Goal: Task Accomplishment & Management: Complete application form

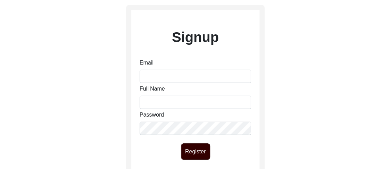
scroll to position [38, 0]
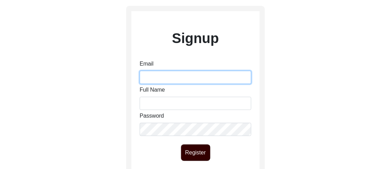
type input "[EMAIL_ADDRESS][DOMAIN_NAME]"
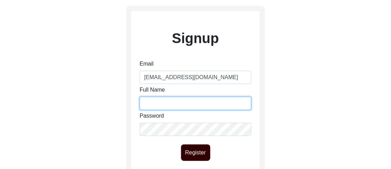
click at [183, 105] on input "Full Name" at bounding box center [196, 103] width 112 height 13
type input "[PERSON_NAME]"
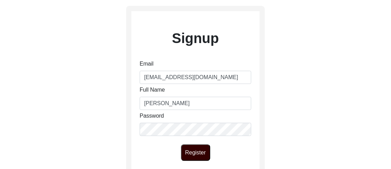
click at [219, 145] on div "Register" at bounding box center [195, 152] width 128 height 17
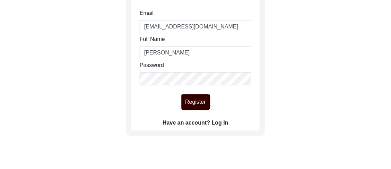
scroll to position [89, 0]
click at [221, 124] on label "Have an account? Log In" at bounding box center [196, 122] width 66 height 8
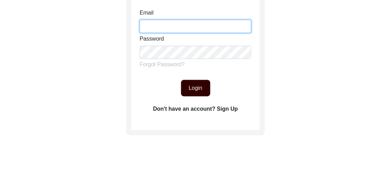
type input "[EMAIL_ADDRESS][DOMAIN_NAME]"
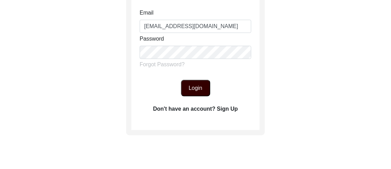
click at [204, 93] on button "Login" at bounding box center [195, 88] width 29 height 17
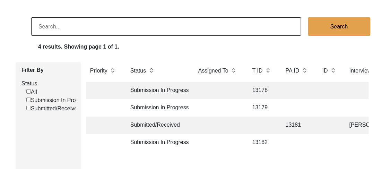
click at [284, 123] on td "13181" at bounding box center [297, 125] width 31 height 17
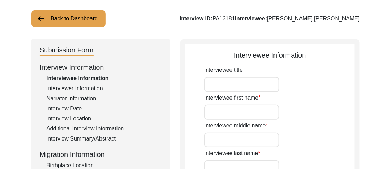
type input "Prof."
type input "[PERSON_NAME]"
type input "Nath"
type input "[PERSON_NAME]"
type input "[PERSON_NAME] [PERSON_NAME]"
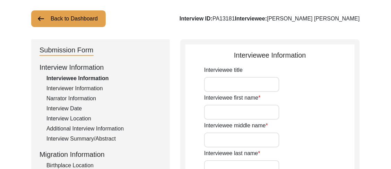
type input "N/A"
type input "[DATE]"
type input "N/A"
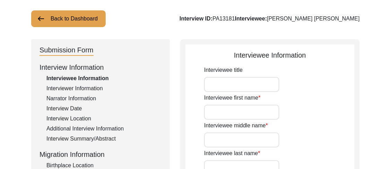
type input "94"
type input "[DEMOGRAPHIC_DATA]"
type input "N/A"
type textarea "N/A"
type input "Bengali"
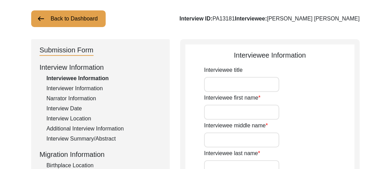
type input "[GEOGRAPHIC_DATA]"
type input "[DEMOGRAPHIC_DATA]"
type input "Bangal"
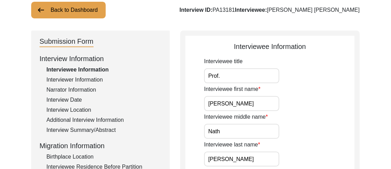
scroll to position [48, 0]
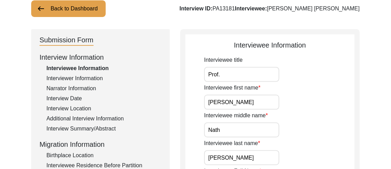
click at [99, 80] on div "Interviewer Information" at bounding box center [103, 78] width 115 height 8
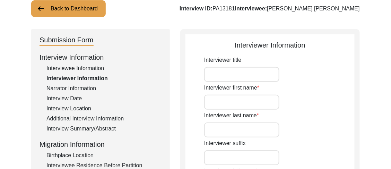
type input "Ms."
type input "[PERSON_NAME]"
type input "Mondal"
type input "N/A"
type input "[PERSON_NAME]"
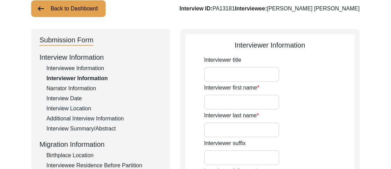
type input "[DEMOGRAPHIC_DATA]"
type input "[DATE]"
type input "[GEOGRAPHIC_DATA], [GEOGRAPHIC_DATA], [GEOGRAPHIC_DATA]"
type input "Early Career Researcher"
type input "Dr."
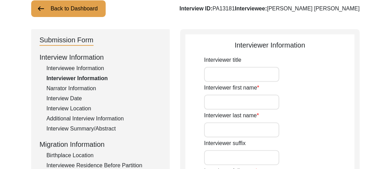
type input "[GEOGRAPHIC_DATA]"
type input "Mukhopadhyay"
type input "N/A"
type input "[PERSON_NAME]"
type textarea "I am an early career researcher, working in the field of visual ethnography."
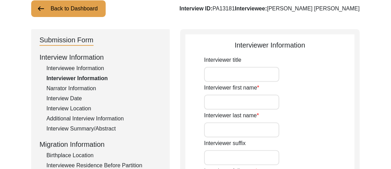
type input "Bengali"
type input "N/A"
type textarea "Academic relation and family friend."
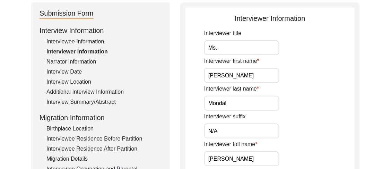
click at [92, 62] on div "Narrator Information" at bounding box center [103, 62] width 115 height 8
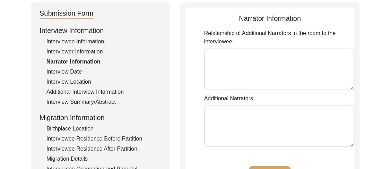
type textarea "Academic and Professional relation."
type textarea "[PERSON_NAME]"
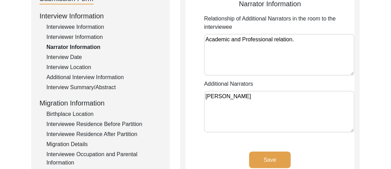
scroll to position [89, 0]
click at [76, 59] on div "Interview Date" at bounding box center [103, 57] width 115 height 8
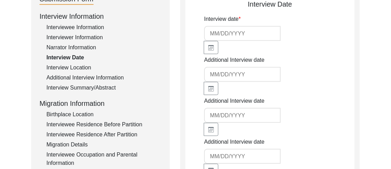
type input "[DATE]"
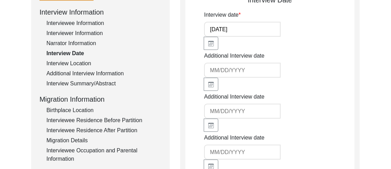
scroll to position [91, 0]
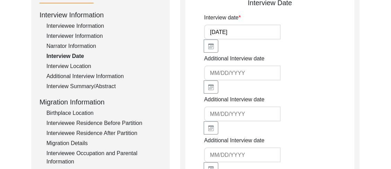
click at [87, 64] on div "Interview Location" at bounding box center [103, 66] width 115 height 8
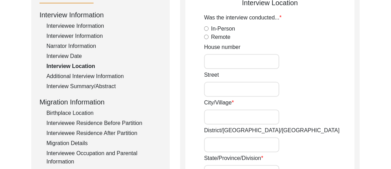
radio input "true"
type input "FE 512/7"
type input "[GEOGRAPHIC_DATA]"
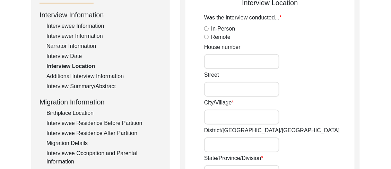
type input "[GEOGRAPHIC_DATA]"
type input "700106"
type input "FE 512/7 FE BLOCK SECTOR -3 [GEOGRAPHIC_DATA] - 700106"
type input "[GEOGRAPHIC_DATA], [GEOGRAPHIC_DATA], [GEOGRAPHIC_DATA]"
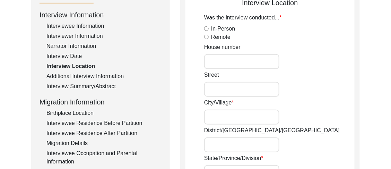
type input "[GEOGRAPHIC_DATA], [GEOGRAPHIC_DATA], [GEOGRAPHIC_DATA]: 22.582407"
type input "[GEOGRAPHIC_DATA], [GEOGRAPHIC_DATA], [GEOGRAPHIC_DATA]: 88.416394"
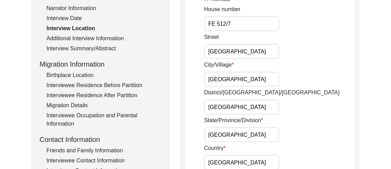
scroll to position [127, 0]
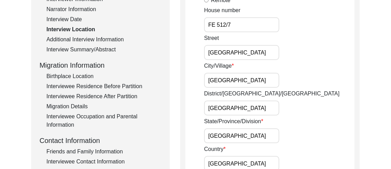
click at [91, 37] on div "Additional Interview Information" at bounding box center [103, 39] width 115 height 8
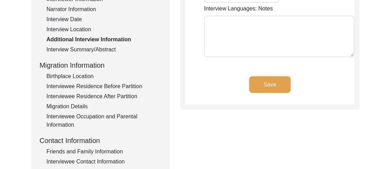
type input "Bengali, English"
type textarea "N/A"
click at [116, 49] on div "Interview Summary/Abstract" at bounding box center [103, 49] width 115 height 8
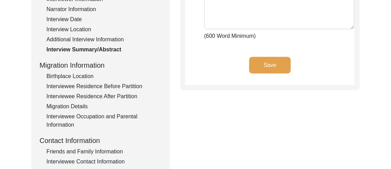
type textarea "Lo ipsu dolorsita, consecteturad el Seddoeiu Temp Incid utla etdolor m aliquaen…"
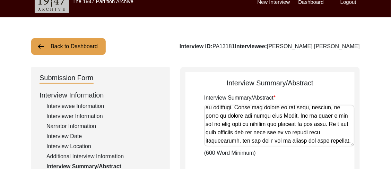
scroll to position [0, 0]
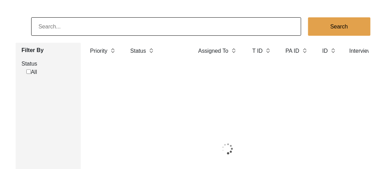
scroll to position [89, 0]
